Goal: Task Accomplishment & Management: Manage account settings

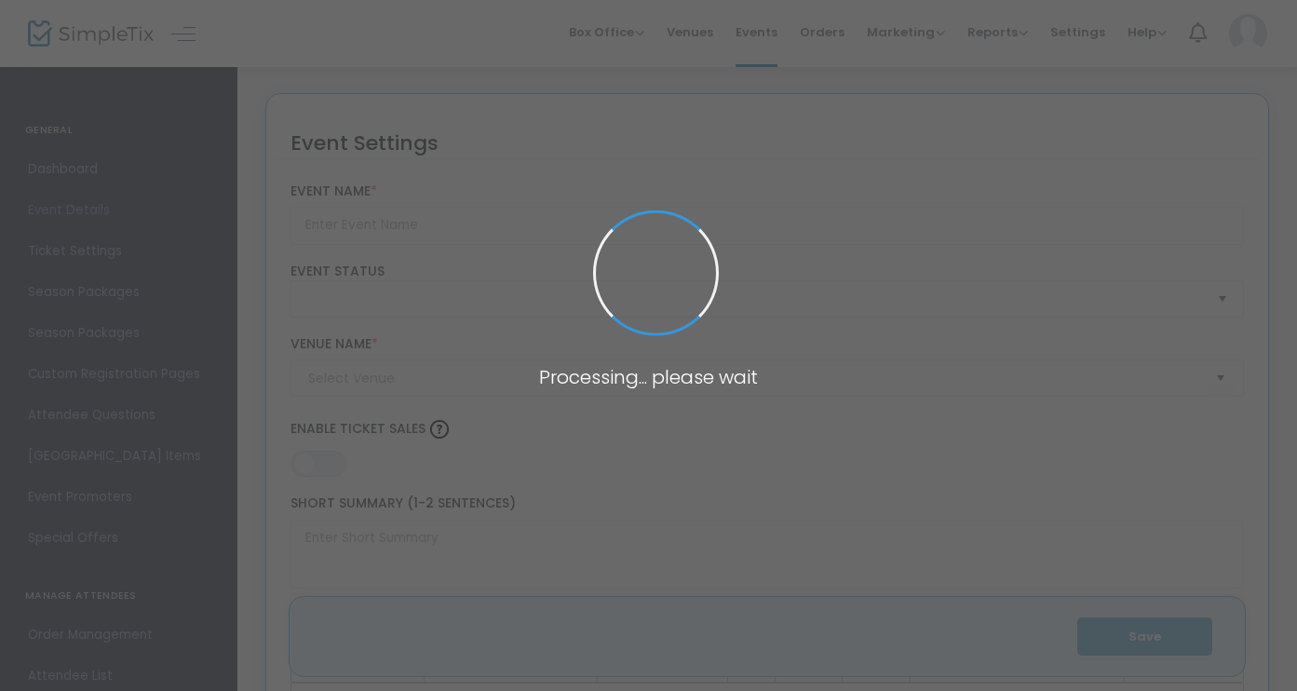
type input "Amped Up Tie Dye Party ⚡️ @ Hi-Wire Brewing [GEOGRAPHIC_DATA]"
type textarea "Tickets available at the door for walk ups! Amp up your weekend at our Tie Dye …"
type input "7.0000 %"
type input "Save Your Spot"
type input "Hi-Wire Brewing [GEOGRAPHIC_DATA]"
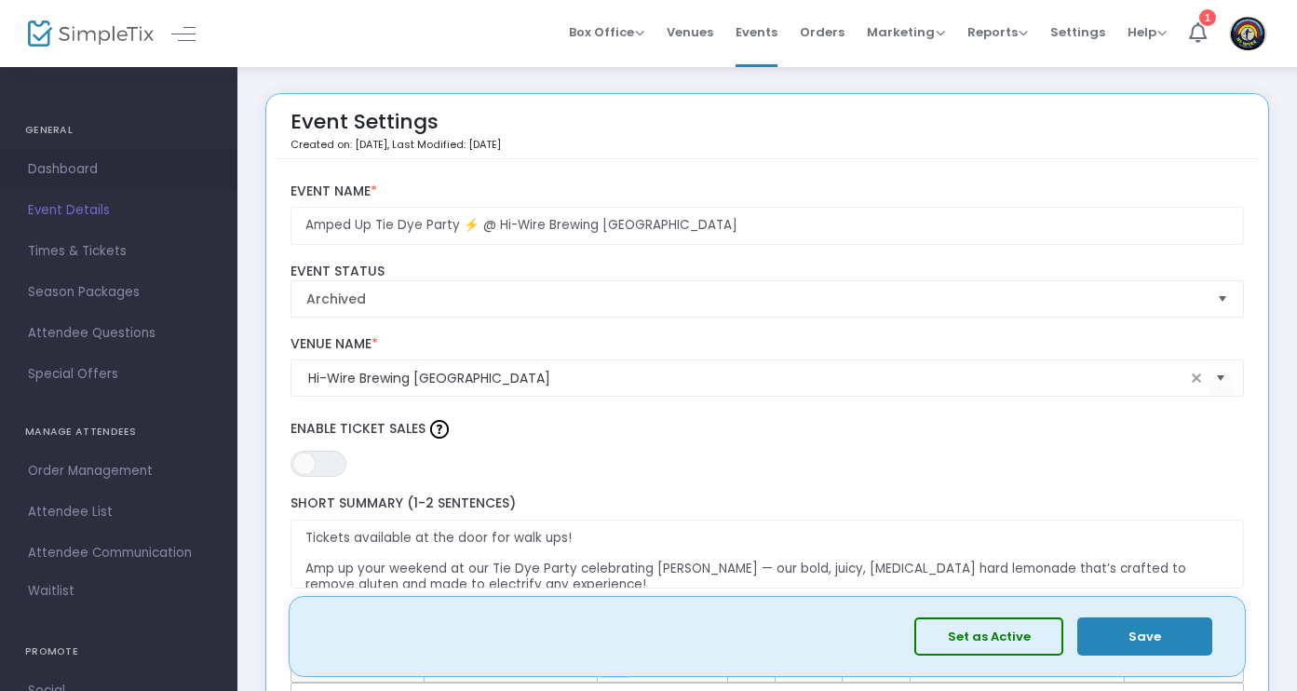
click at [87, 165] on span "Dashboard" at bounding box center [119, 169] width 182 height 24
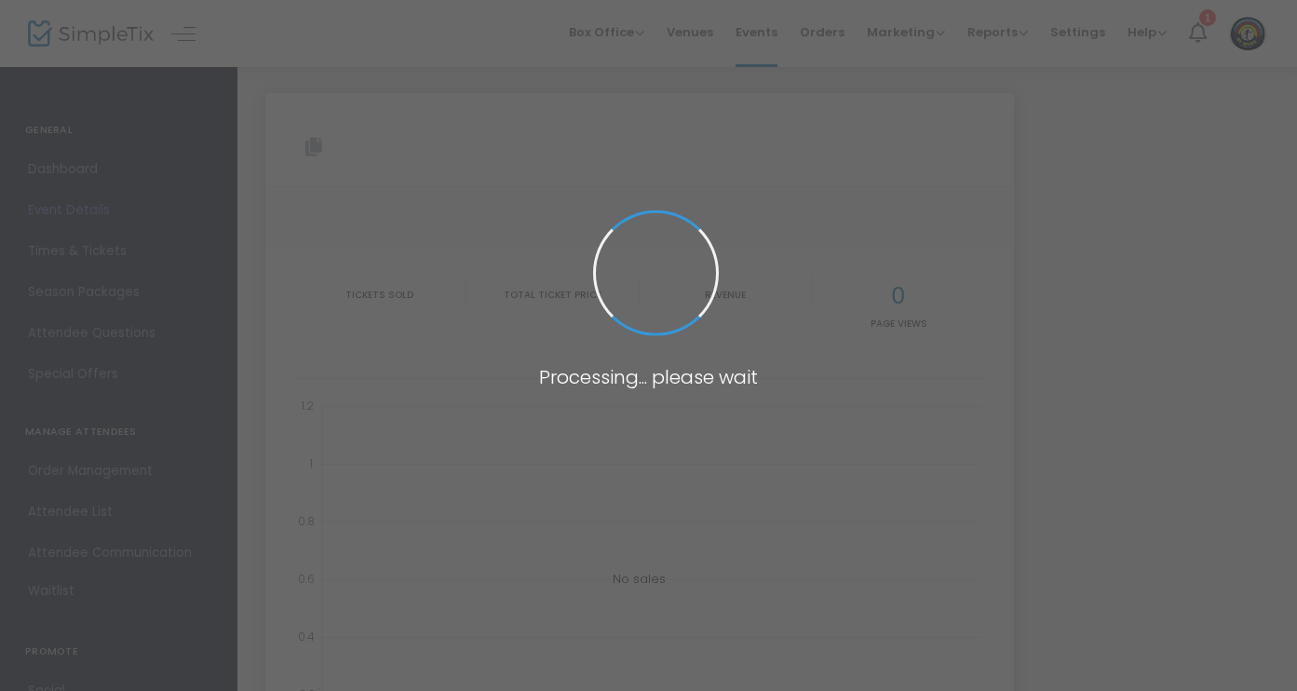
type input "[URL][DOMAIN_NAME][PERSON_NAME]"
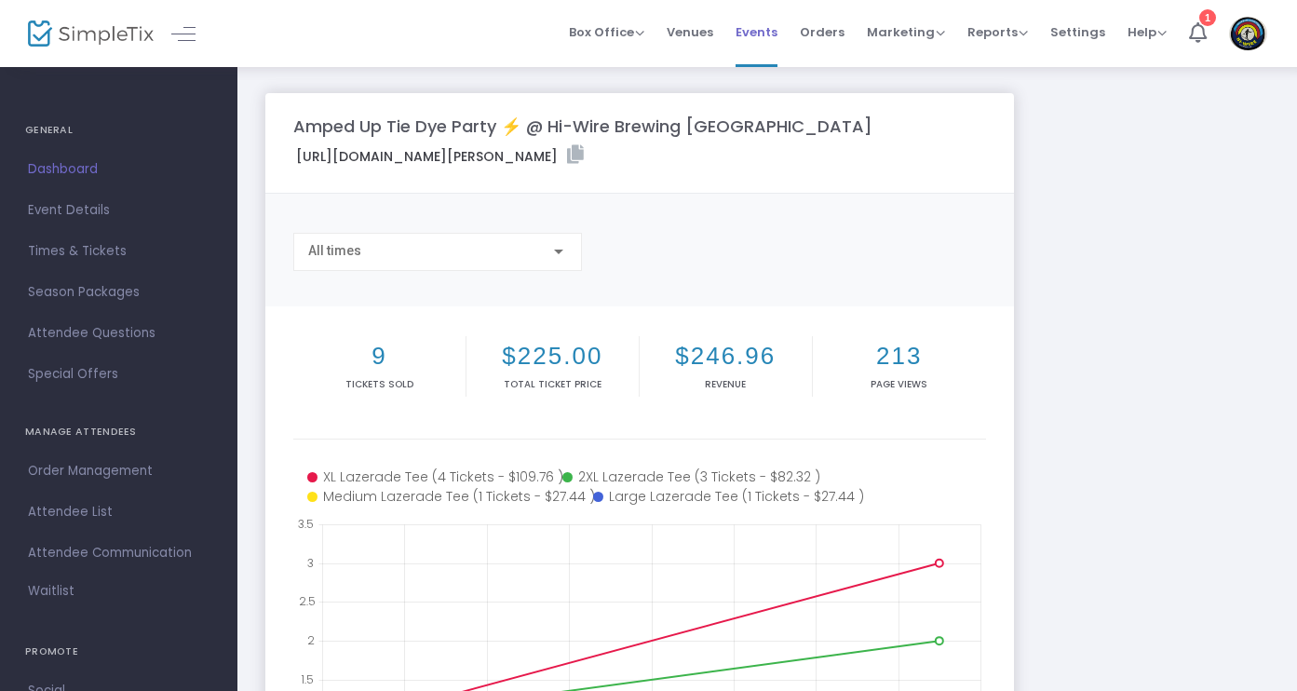
click at [761, 28] on span "Events" at bounding box center [756, 31] width 42 height 47
